Goal: Transaction & Acquisition: Subscribe to service/newsletter

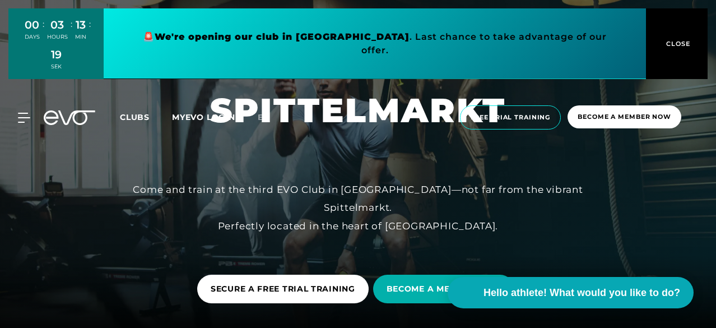
click at [150, 115] on font "Clubs" at bounding box center [135, 117] width 30 height 10
click at [428, 284] on font "BECOME A MEMBER NOW" at bounding box center [444, 289] width 114 height 10
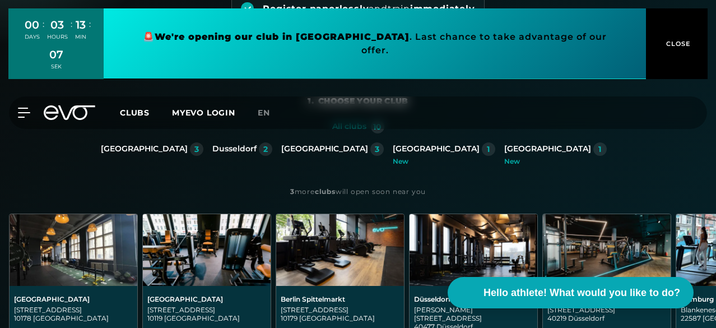
scroll to position [224, 0]
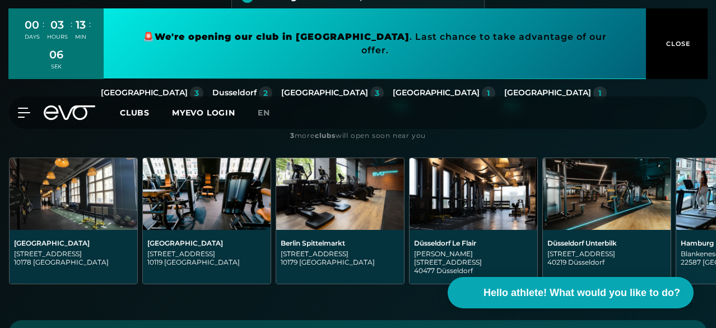
click at [101, 98] on font "[GEOGRAPHIC_DATA]" at bounding box center [144, 92] width 87 height 10
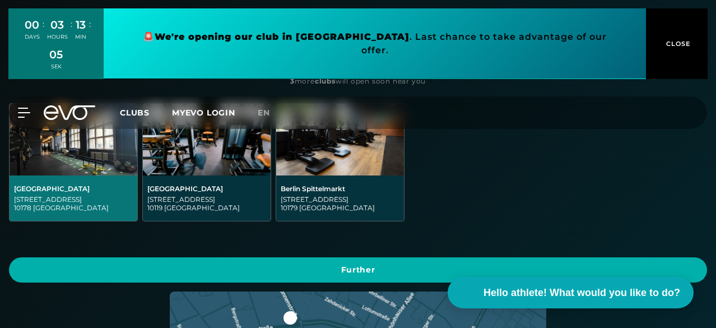
scroll to position [336, 0]
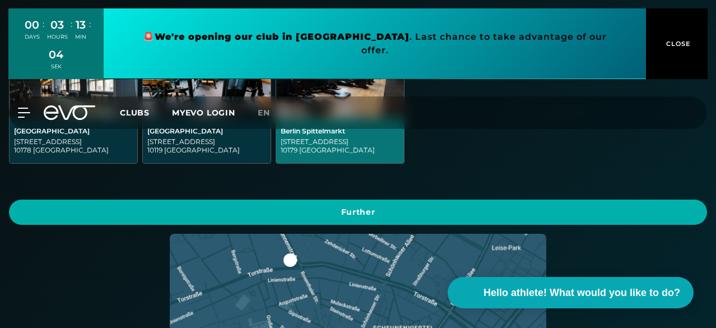
click at [329, 135] on div "Berlin Spittelmarkt" at bounding box center [340, 131] width 119 height 8
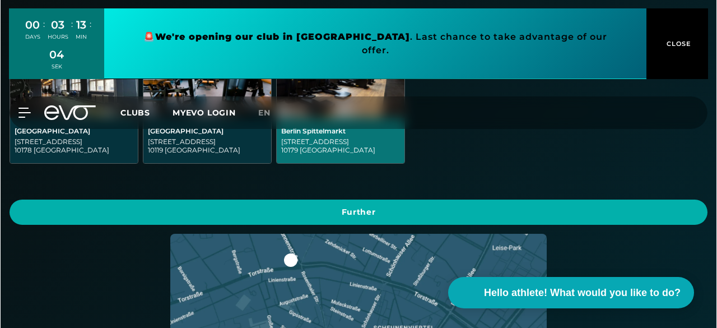
scroll to position [0, 0]
